Goal: Manage account settings

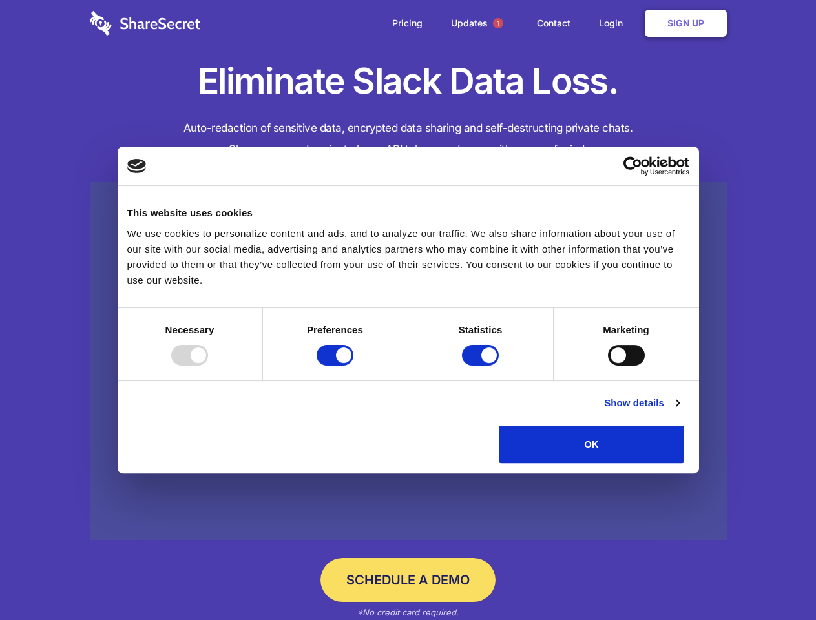
click at [208, 366] on div at bounding box center [189, 355] width 37 height 21
click at [353, 366] on input "Preferences" at bounding box center [334, 355] width 37 height 21
checkbox input "false"
click at [482, 366] on input "Statistics" at bounding box center [480, 355] width 37 height 21
checkbox input "false"
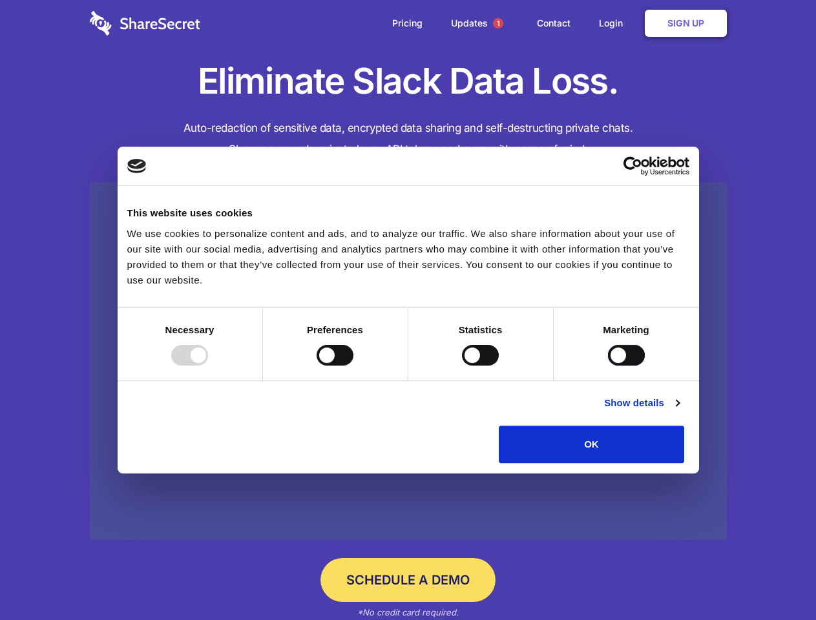
click at [608, 366] on input "Marketing" at bounding box center [626, 355] width 37 height 21
checkbox input "true"
click at [679, 411] on link "Show details" at bounding box center [641, 402] width 75 height 15
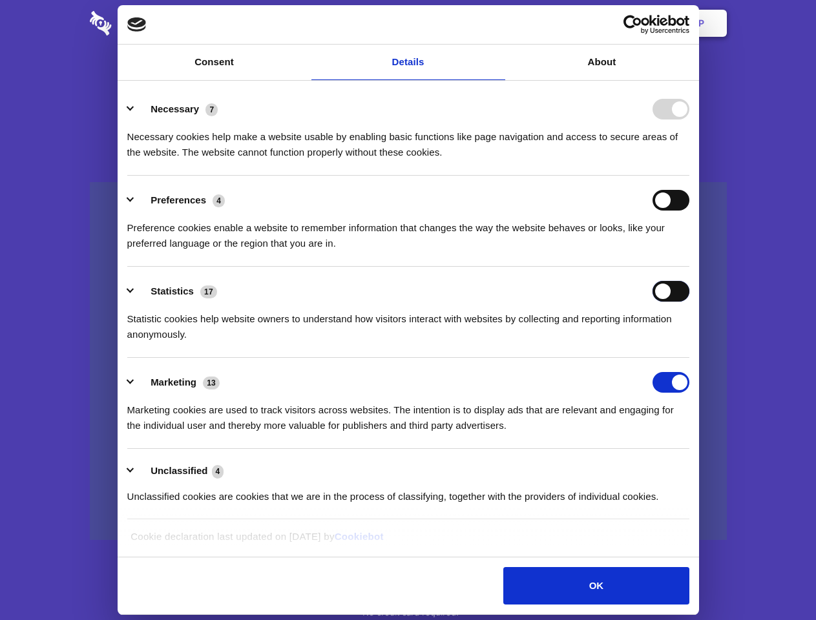
click at [689, 342] on div "Statistics 17 Statistic cookies help website owners to understand how visitors …" at bounding box center [408, 311] width 562 height 61
